Goal: Information Seeking & Learning: Learn about a topic

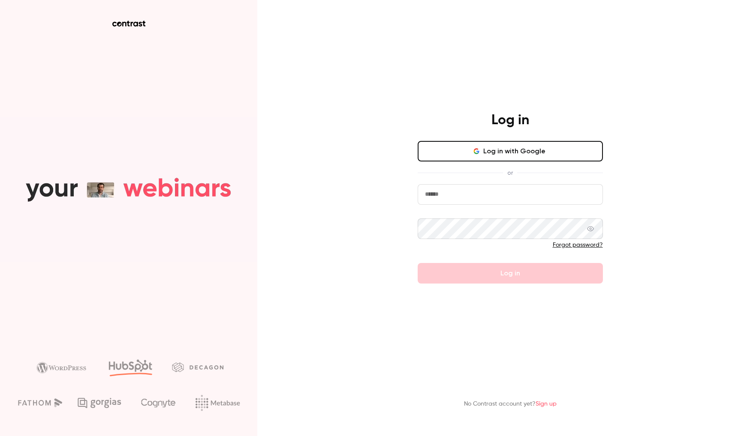
type input "**********"
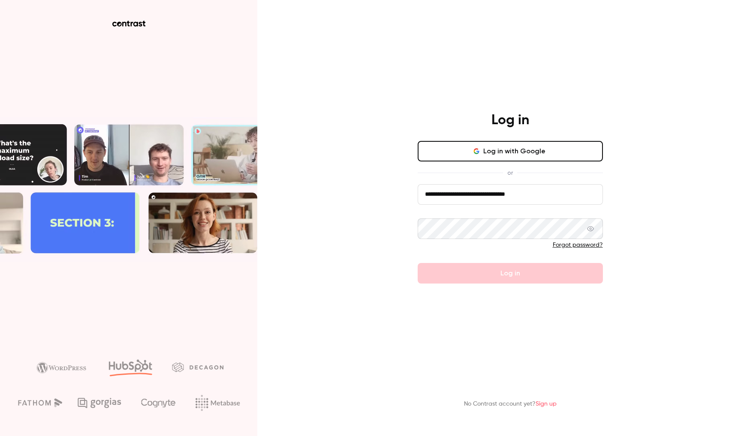
click at [512, 276] on form "**********" at bounding box center [509, 233] width 185 height 99
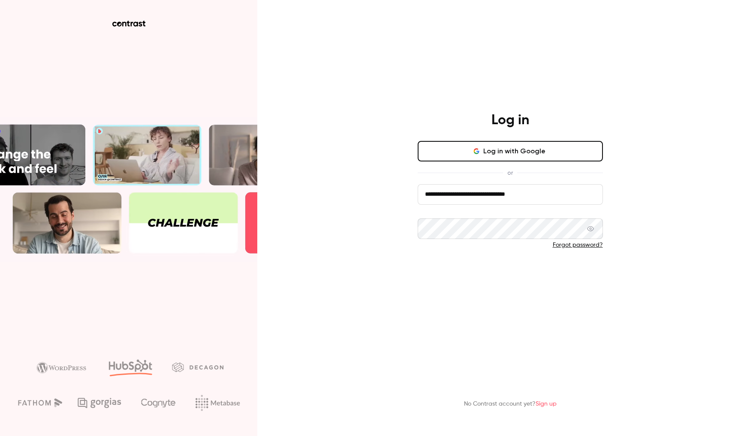
click at [512, 276] on button "Log in" at bounding box center [509, 273] width 185 height 21
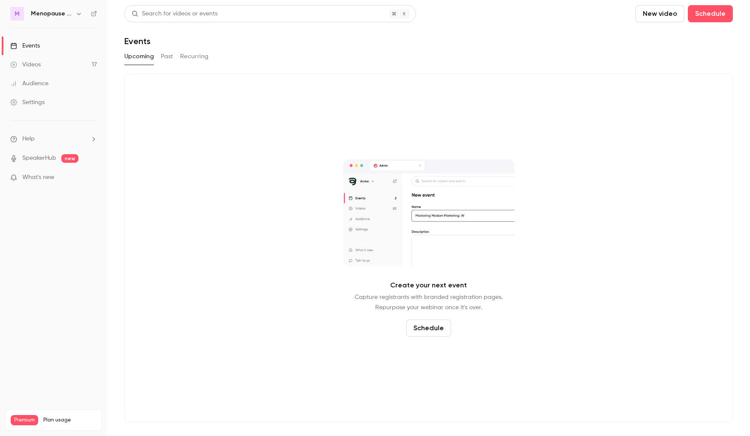
click at [39, 66] on div "Videos" at bounding box center [25, 64] width 30 height 9
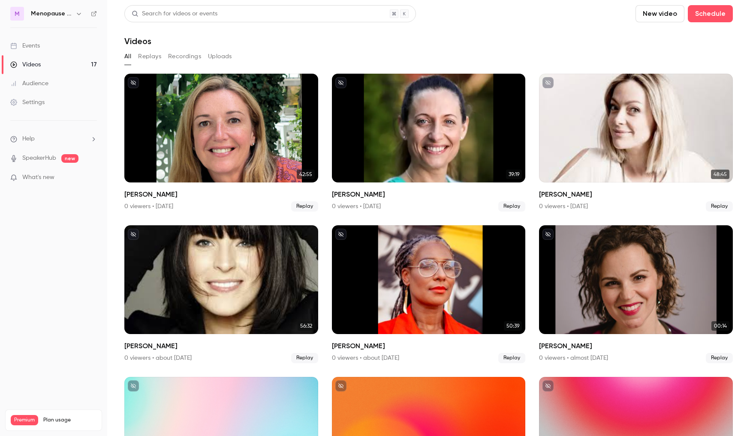
click at [55, 13] on h6 "Menopause Mandate: The Podcast" at bounding box center [51, 13] width 41 height 9
click at [79, 14] on icon "button" at bounding box center [79, 14] width 4 height 2
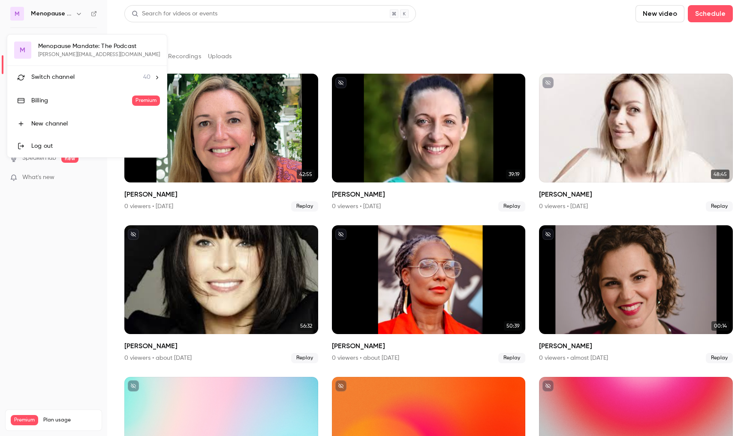
click at [66, 77] on span "Switch channel" at bounding box center [52, 77] width 43 height 9
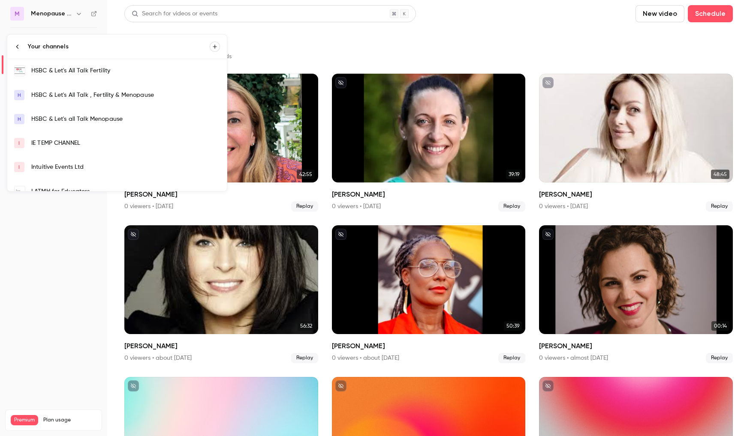
scroll to position [34, 0]
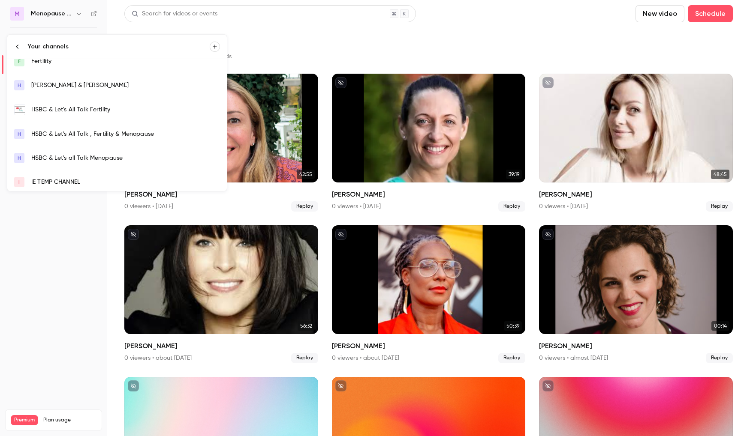
click at [75, 112] on div "HSBC & Let's All Talk Fertility" at bounding box center [125, 109] width 189 height 9
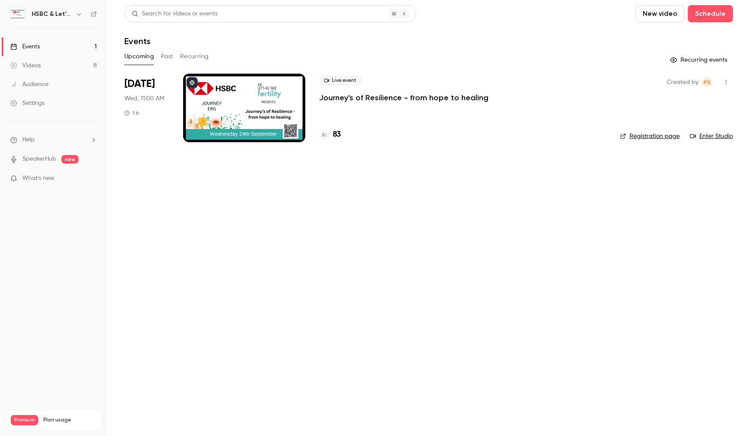
drag, startPoint x: 490, startPoint y: 99, endPoint x: 317, endPoint y: 97, distance: 173.2
click at [317, 97] on li "[DATE] Wed, 11:00 AM 1 h Live event Journey's of Resilience - from hope to heal…" at bounding box center [428, 113] width 608 height 79
copy p "Journey's of Resilience - from hope to healing"
